Goal: Task Accomplishment & Management: Use online tool/utility

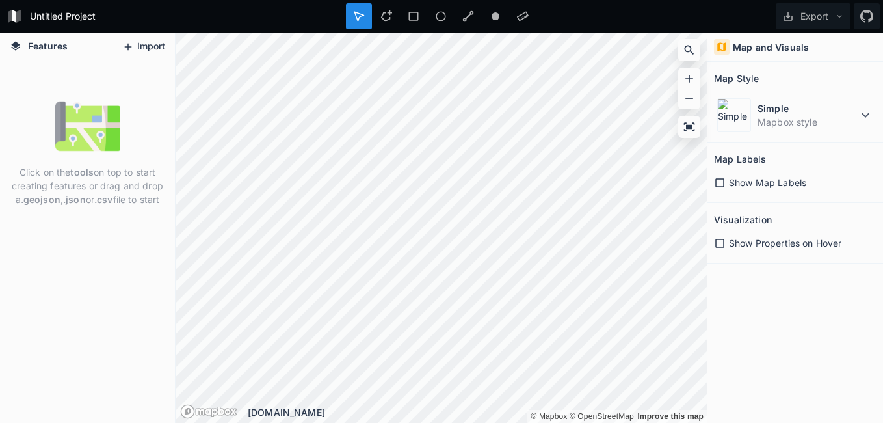
click at [152, 46] on button "Import" at bounding box center [144, 46] width 56 height 21
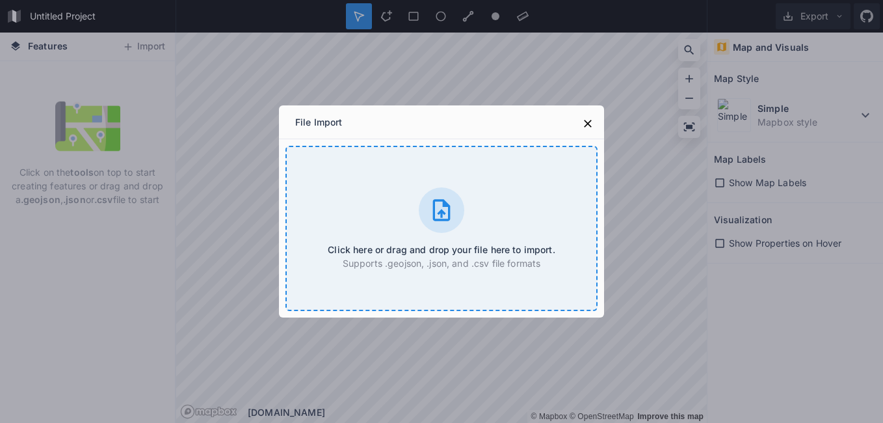
click at [485, 200] on div "Click here or drag and drop your file here to import. Supports .geojson, .json,…" at bounding box center [442, 228] width 312 height 165
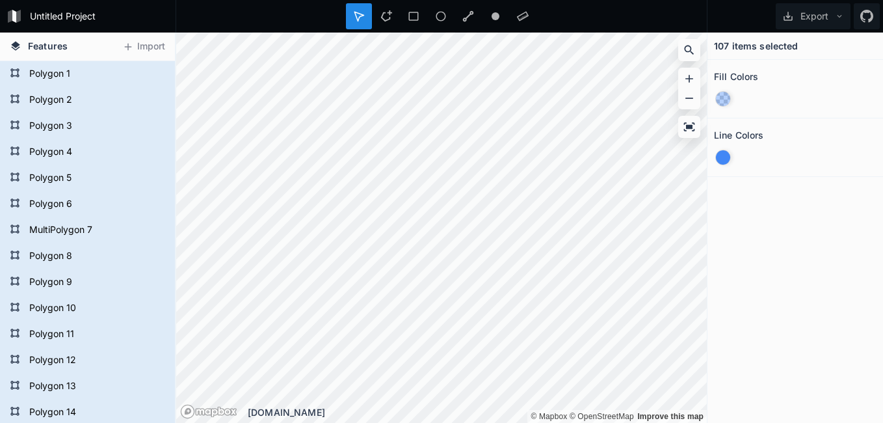
click at [39, 42] on span "Features" at bounding box center [48, 46] width 40 height 14
